Goal: Find specific page/section: Find specific page/section

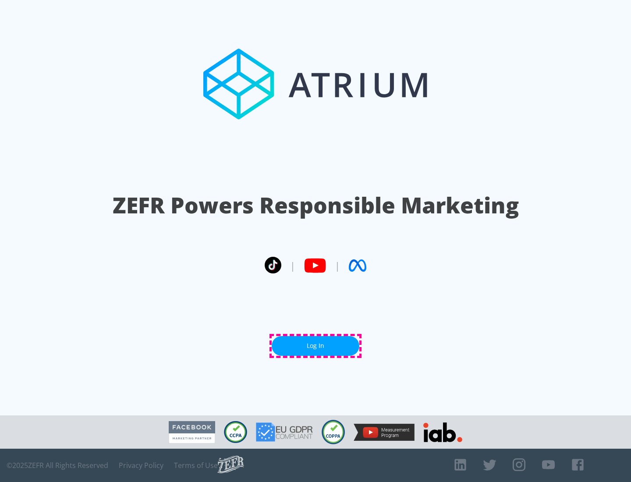
click at [315, 346] on link "Log In" at bounding box center [316, 346] width 88 height 20
